Goal: Task Accomplishment & Management: Use online tool/utility

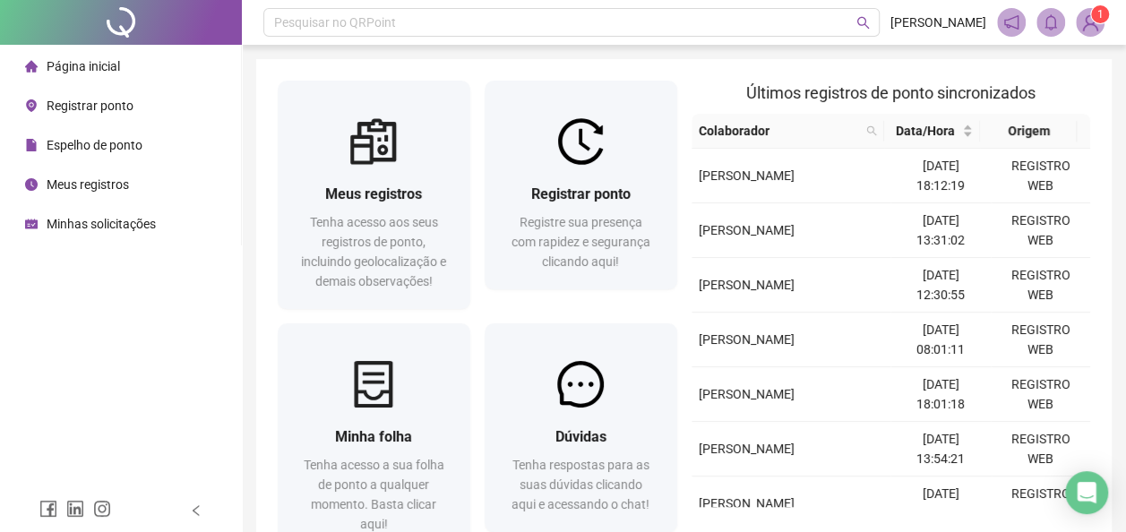
click at [99, 103] on span "Registrar ponto" at bounding box center [90, 106] width 87 height 14
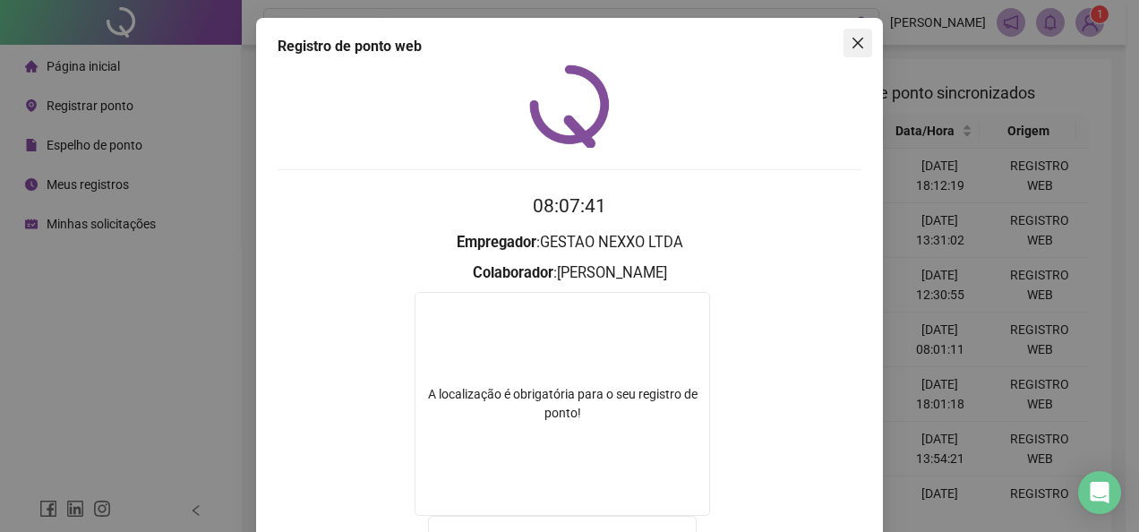
click at [844, 45] on span "Close" at bounding box center [858, 43] width 29 height 14
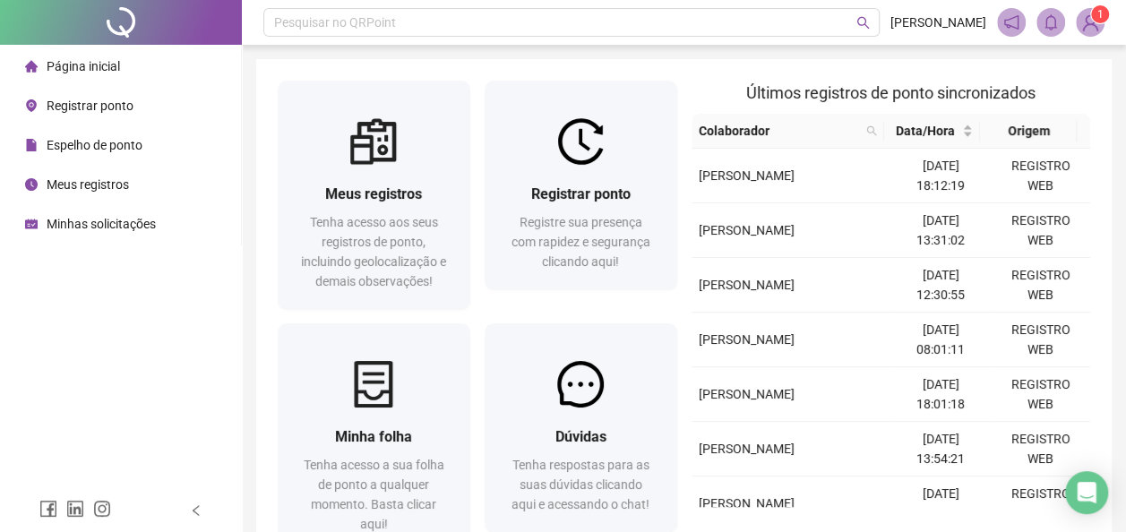
click at [43, 107] on div "Registrar ponto" at bounding box center [79, 106] width 108 height 36
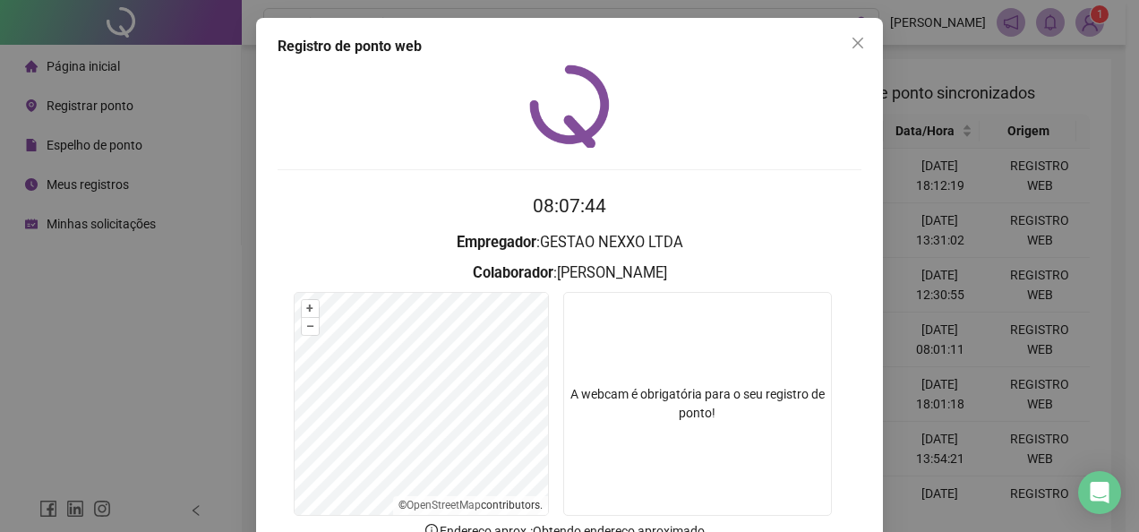
scroll to position [126, 0]
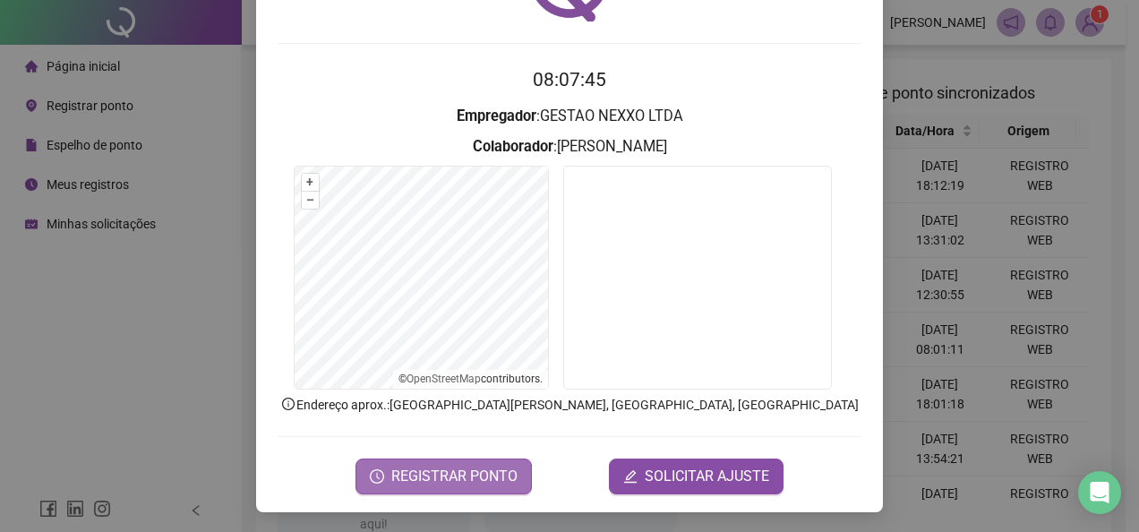
click at [503, 459] on button "REGISTRAR PONTO" at bounding box center [444, 477] width 176 height 36
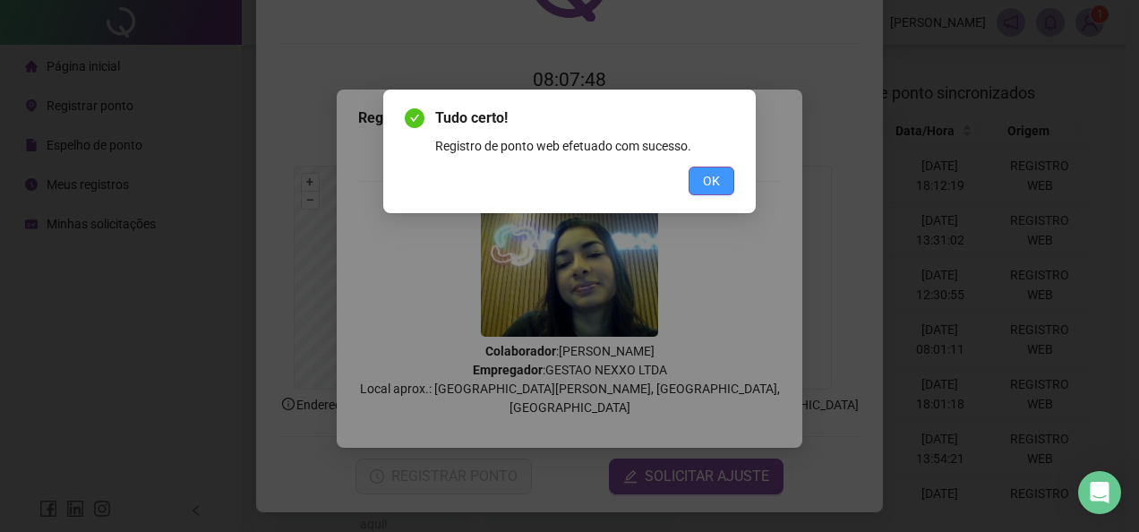
click at [711, 188] on span "OK" at bounding box center [711, 181] width 17 height 20
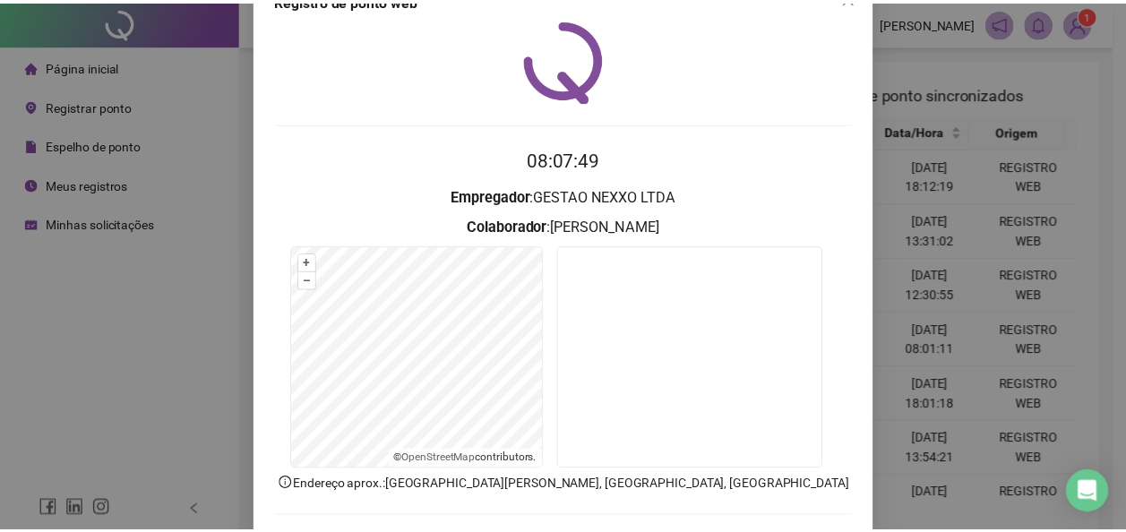
scroll to position [0, 0]
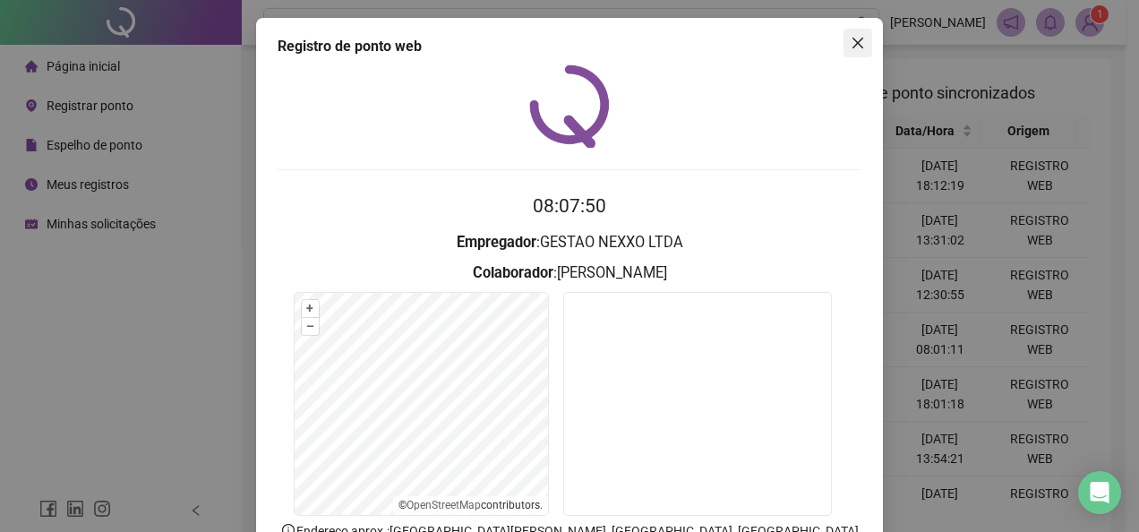
click at [853, 40] on icon "close" at bounding box center [858, 43] width 11 height 11
